Goal: Check status

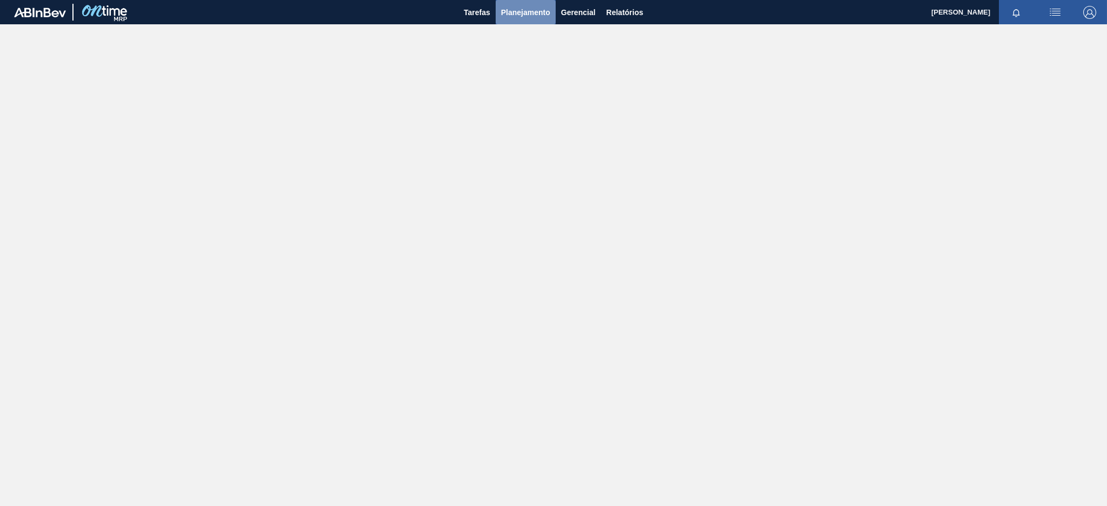
click at [518, 9] on span "Planejamento" at bounding box center [525, 12] width 49 height 13
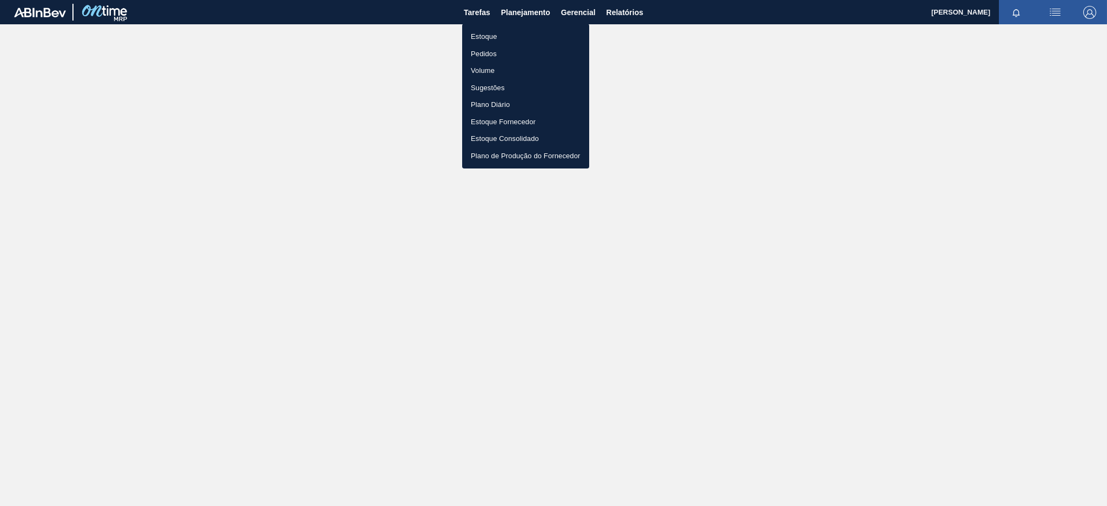
click at [513, 35] on li "Estoque" at bounding box center [525, 36] width 127 height 17
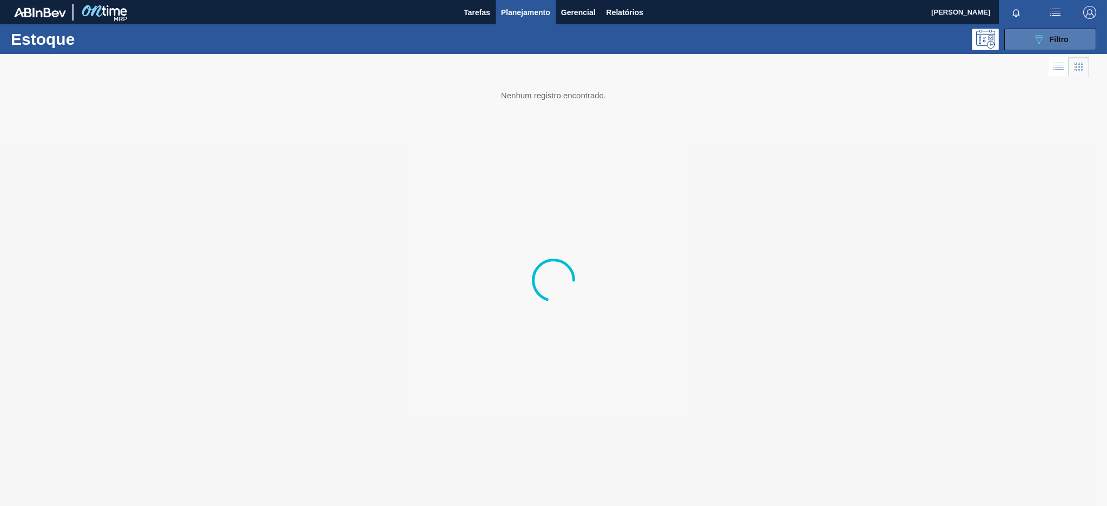
click at [1016, 36] on button "089F7B8B-B2A5-4AFE-B5C0-19BA573D28AC Filtro" at bounding box center [1050, 40] width 92 height 22
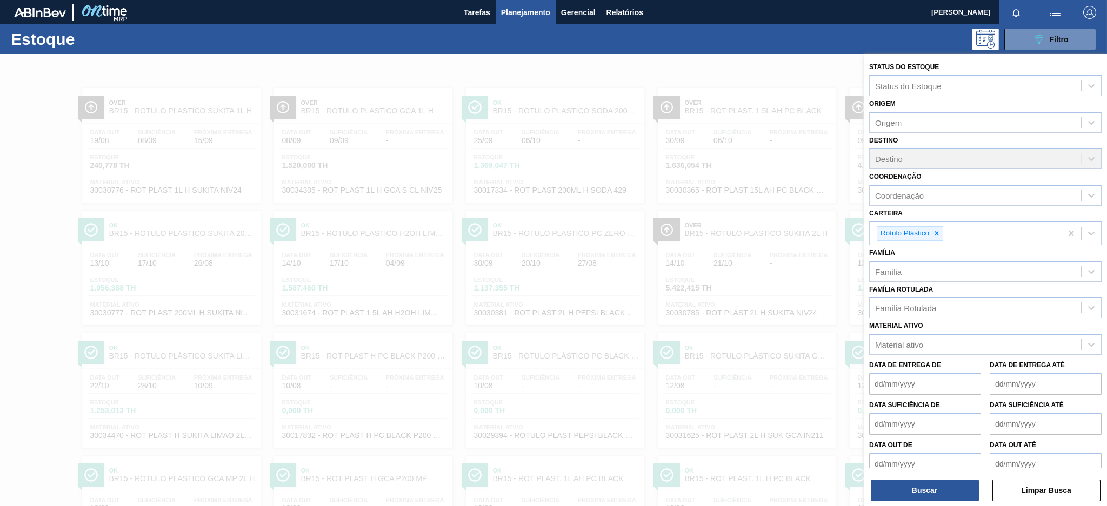
click at [789, 66] on div at bounding box center [553, 307] width 1107 height 506
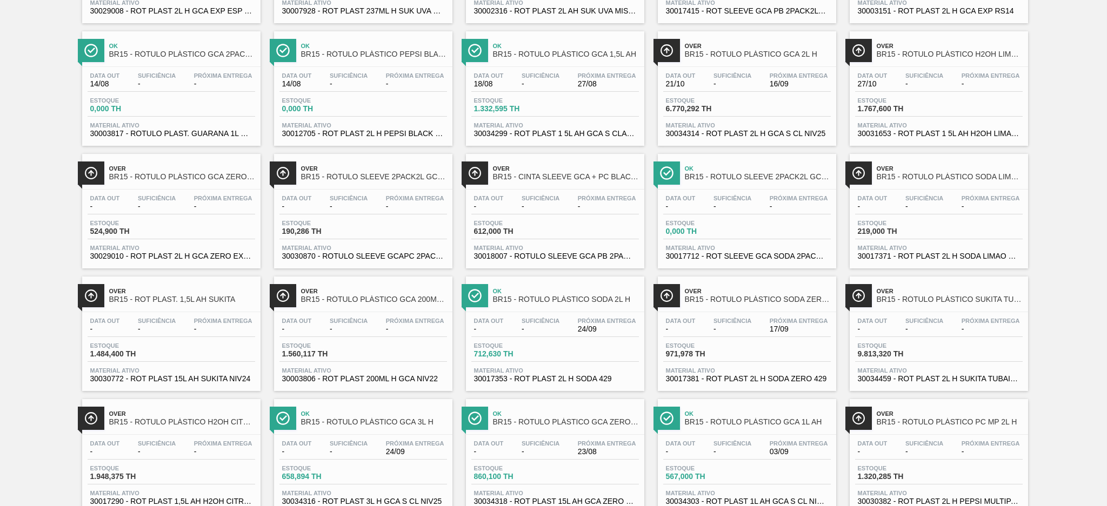
scroll to position [823, 0]
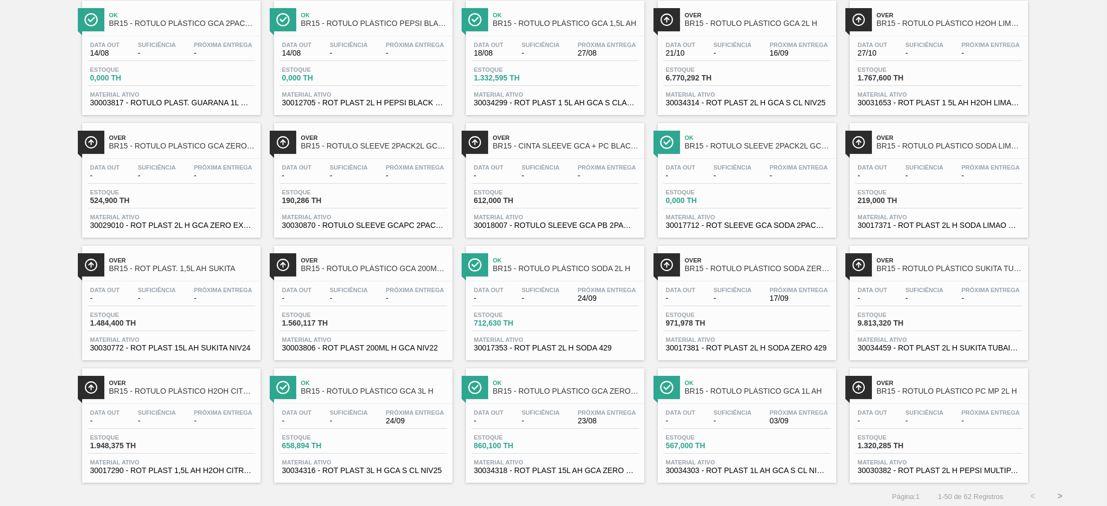
click at [363, 425] on div "Data out - Suficiência - Próxima Entrega 24/09" at bounding box center [363, 419] width 168 height 19
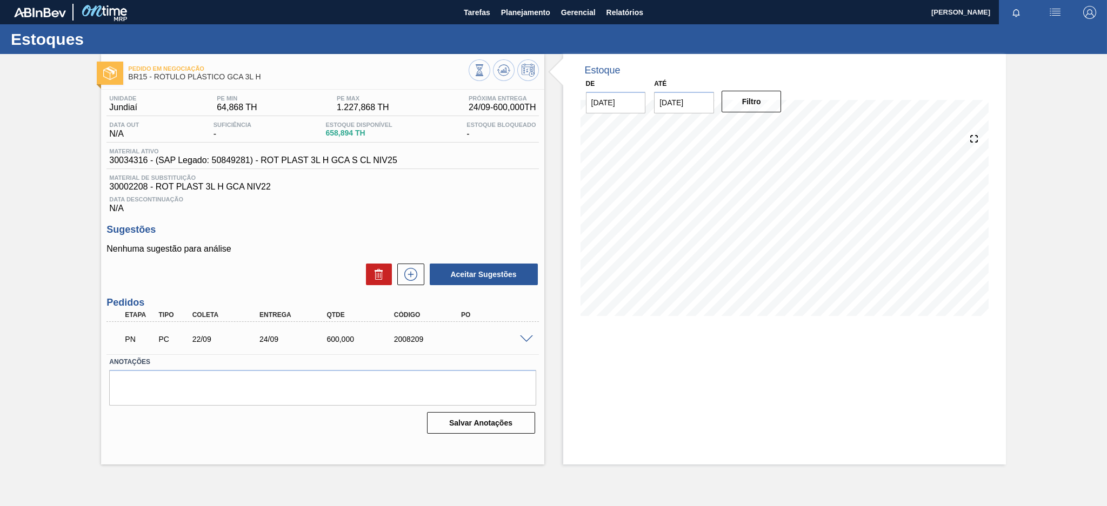
click at [530, 334] on div at bounding box center [528, 338] width 22 height 8
click at [524, 338] on span at bounding box center [526, 340] width 13 height 8
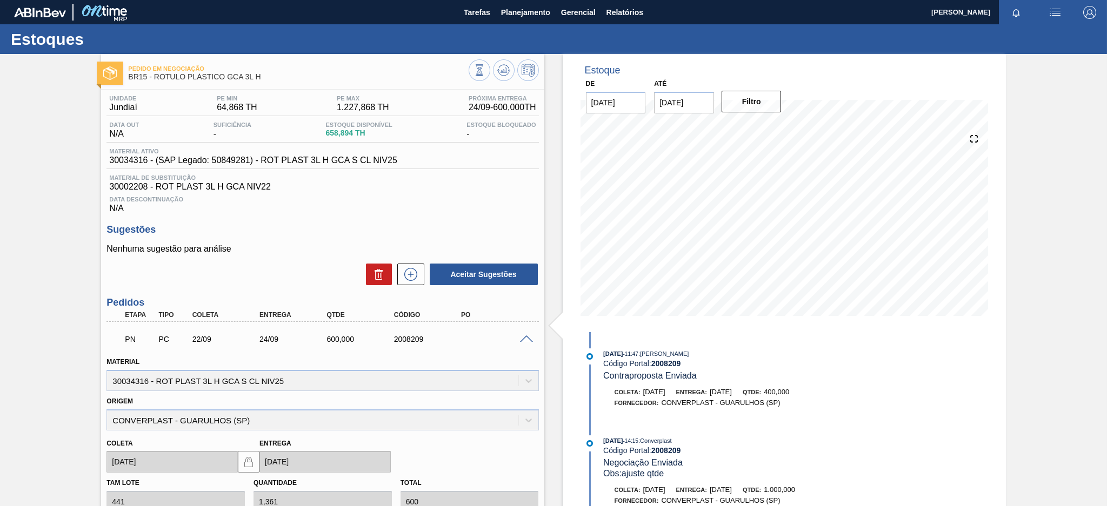
click at [524, 338] on span at bounding box center [526, 340] width 13 height 8
